Goal: Navigation & Orientation: Find specific page/section

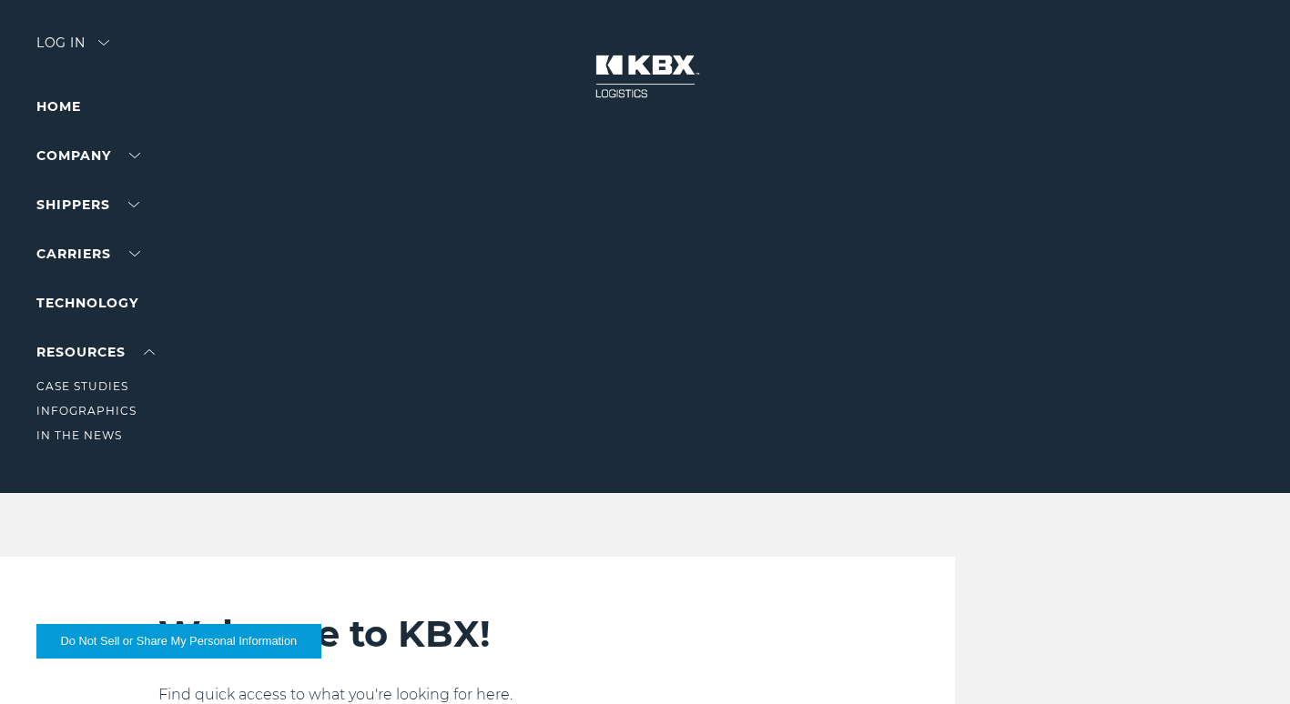
click at [161, 405] on li "Infographics" at bounding box center [115, 411] width 158 height 20
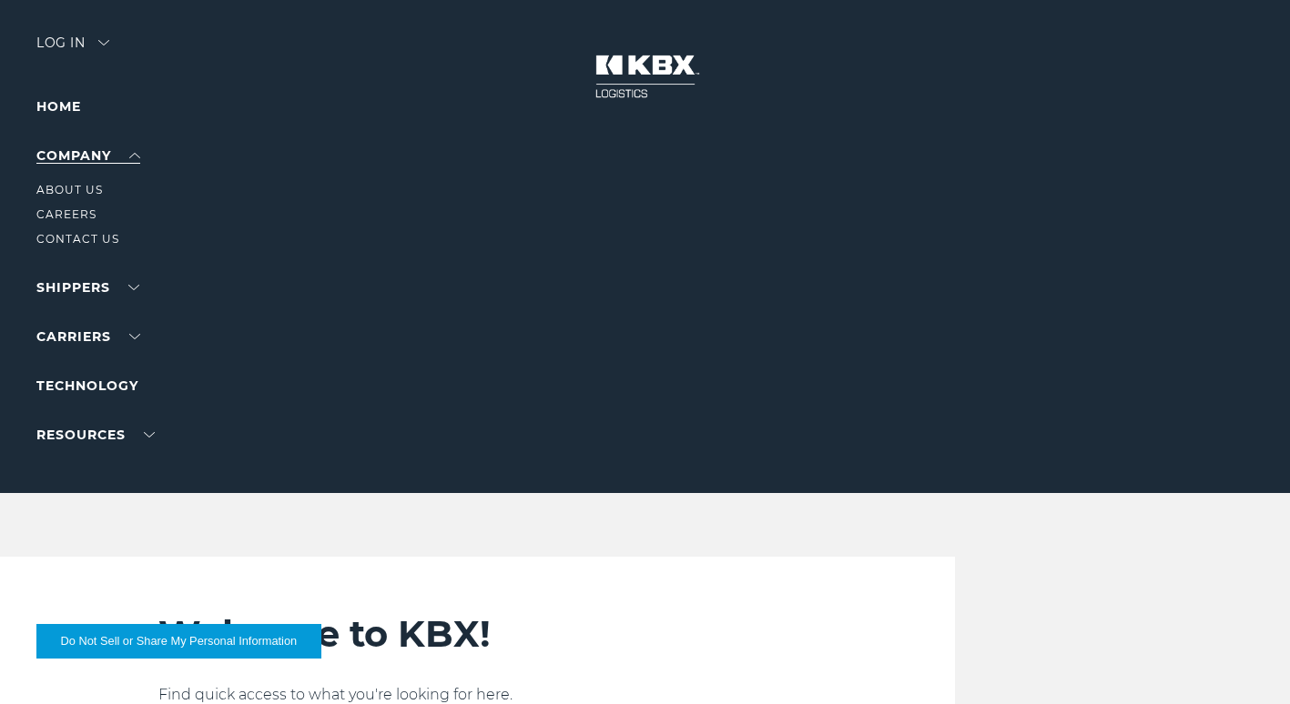
click at [136, 156] on link "Company" at bounding box center [88, 155] width 104 height 16
click at [82, 215] on link "Careers" at bounding box center [66, 215] width 60 height 14
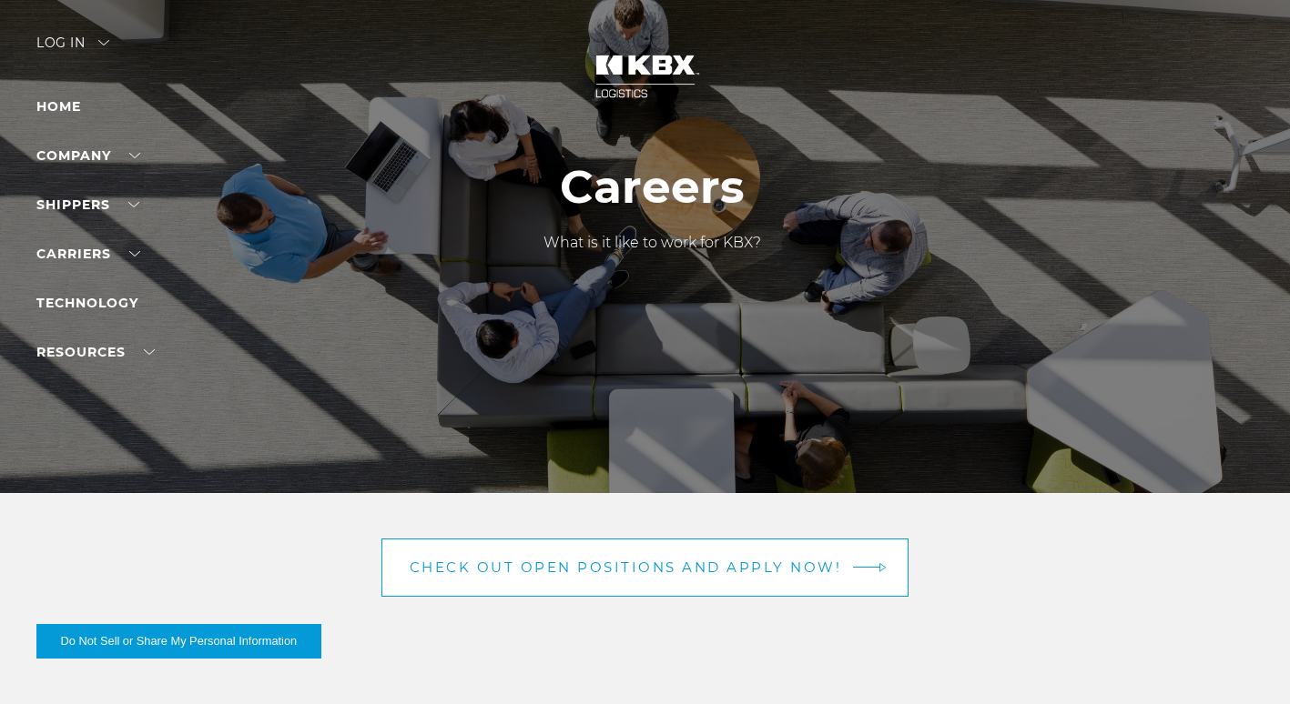
click at [618, 562] on span "Check out open positions and apply now!" at bounding box center [626, 568] width 432 height 14
